Goal: Find contact information: Find contact information

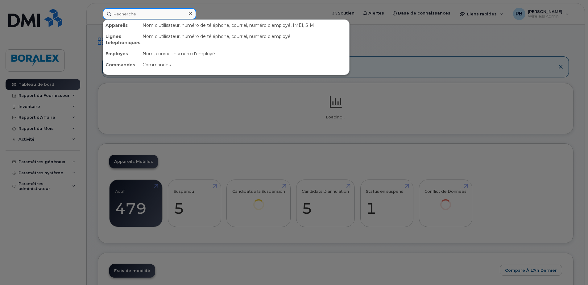
click at [121, 17] on input at bounding box center [149, 13] width 93 height 11
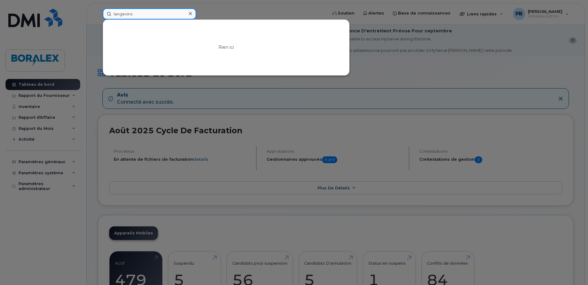
drag, startPoint x: 141, startPoint y: 15, endPoint x: 82, endPoint y: 14, distance: 58.6
click at [98, 14] on div "langevins Rien ici" at bounding box center [213, 13] width 230 height 11
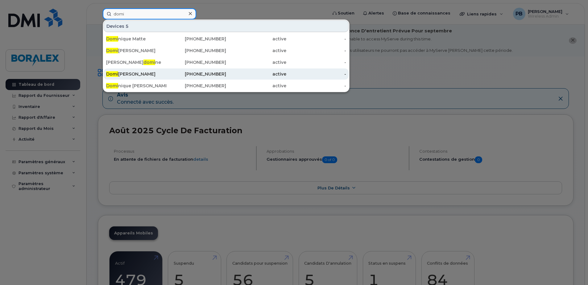
type input "domi"
click at [137, 75] on div "Domi nic Langevin" at bounding box center [136, 74] width 60 height 6
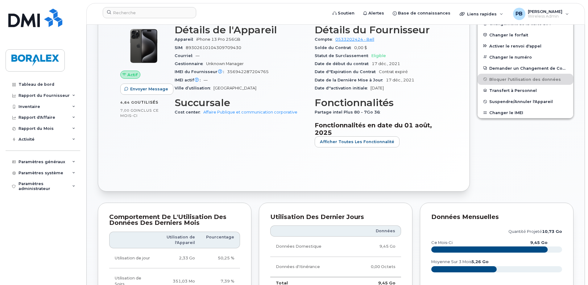
scroll to position [154, 0]
